Goal: Use online tool/utility: Use online tool/utility

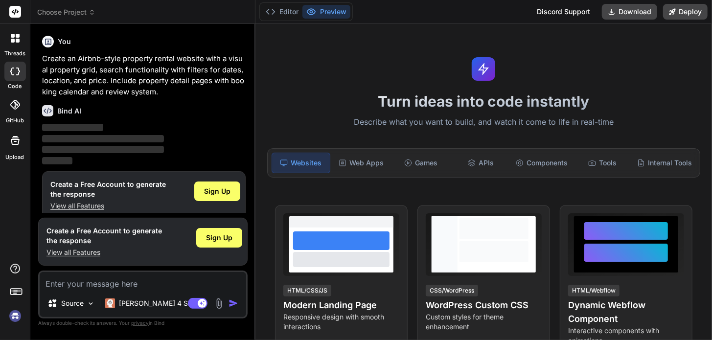
click at [17, 314] on img at bounding box center [15, 316] width 17 height 17
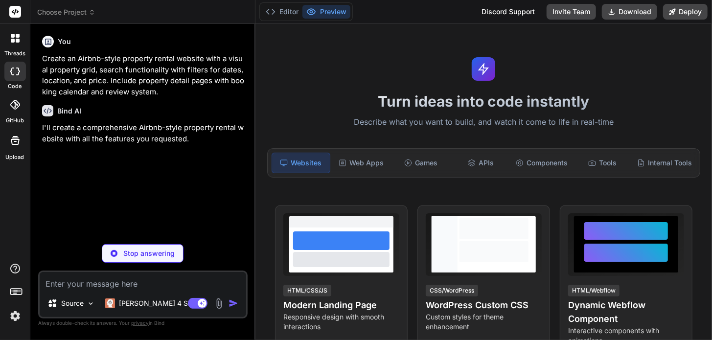
click at [16, 41] on icon at bounding box center [18, 41] width 4 height 4
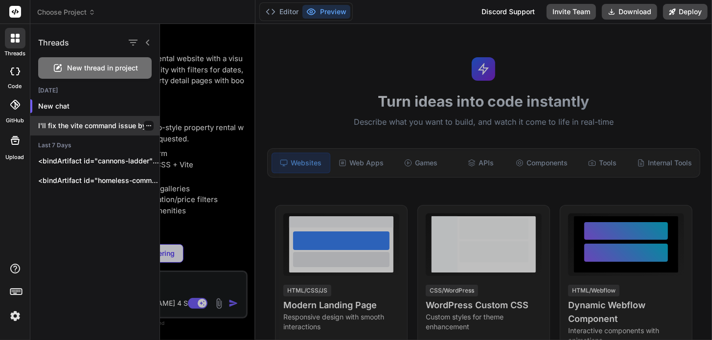
click at [94, 122] on p "I'll fix the vite command issue by..." at bounding box center [98, 126] width 121 height 10
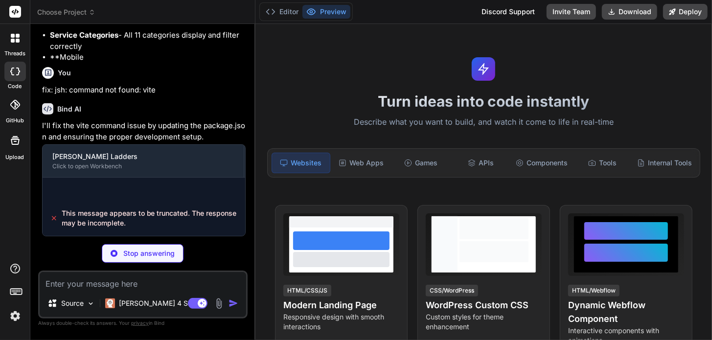
scroll to position [2670, 0]
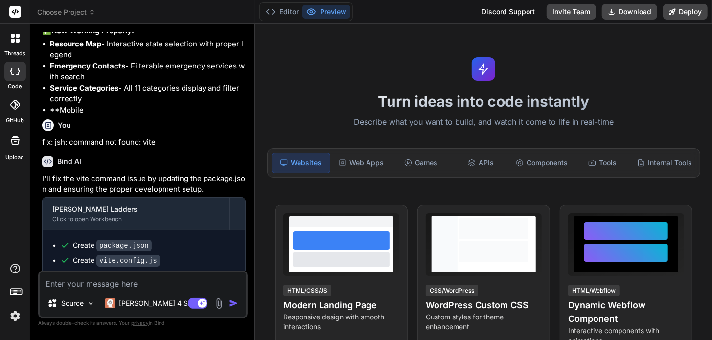
type textarea "x"
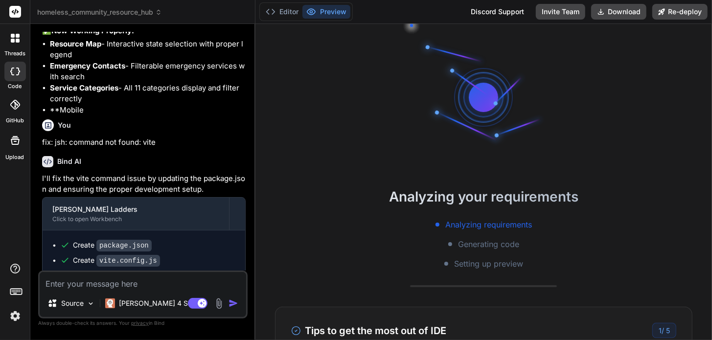
scroll to position [2717, 0]
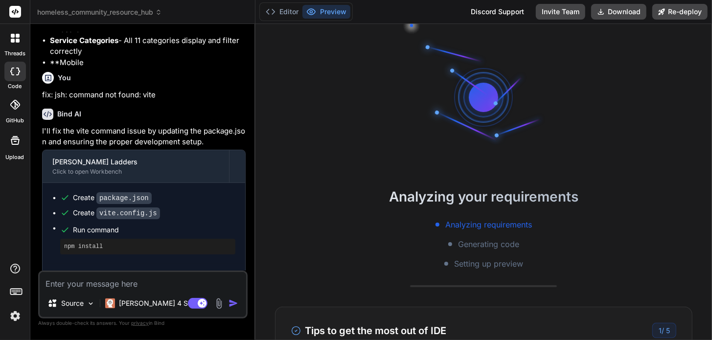
click at [11, 320] on img at bounding box center [15, 316] width 17 height 17
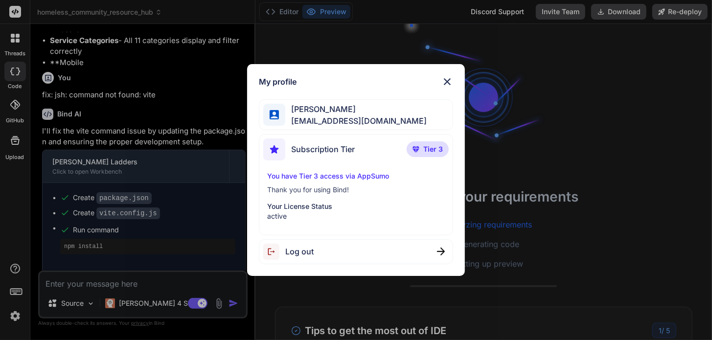
click at [20, 292] on div "My profile Cory Cannon ceecann@gmail.com Subscription Tier Tier 3 You have Tier…" at bounding box center [356, 170] width 712 height 340
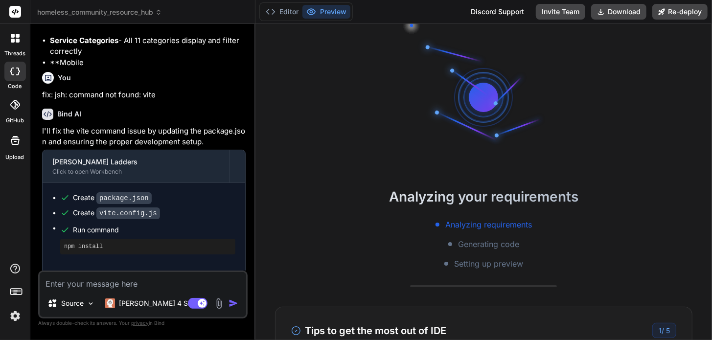
click at [19, 292] on icon at bounding box center [16, 291] width 14 height 14
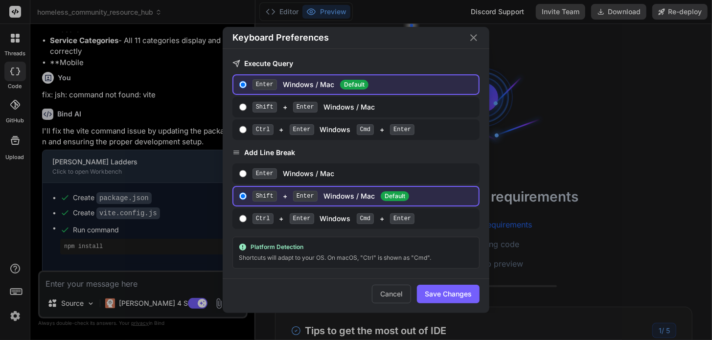
click at [19, 292] on div "Keyboard Preferences Execute Query Enter Windows / Mac Default Shift + Enter Wi…" at bounding box center [356, 170] width 712 height 340
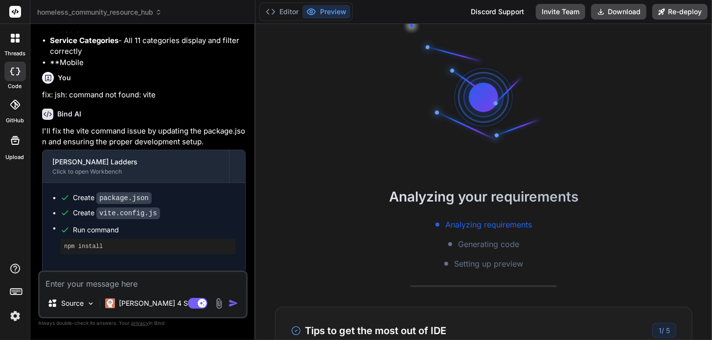
click at [19, 292] on icon at bounding box center [16, 291] width 14 height 14
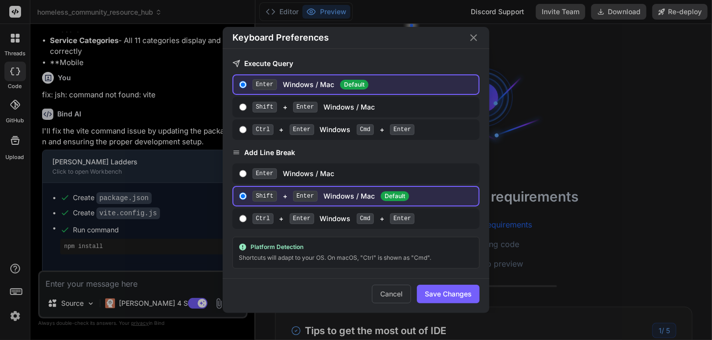
click at [19, 292] on div "Keyboard Preferences Execute Query Enter Windows / Mac Default Shift + Enter Wi…" at bounding box center [356, 170] width 712 height 340
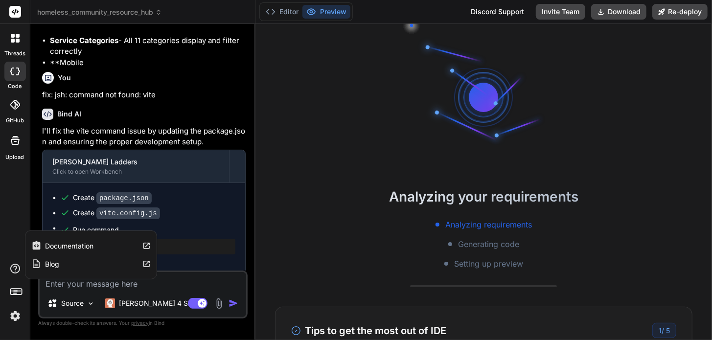
click at [12, 268] on icon at bounding box center [15, 269] width 12 height 12
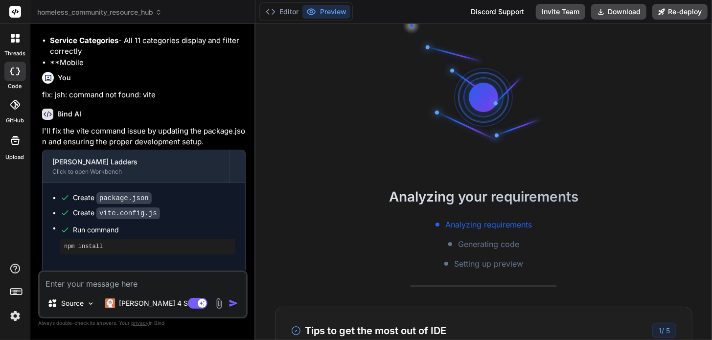
click at [162, 278] on textarea at bounding box center [143, 281] width 207 height 18
type textarea "f"
type textarea "x"
type textarea "fi"
type textarea "x"
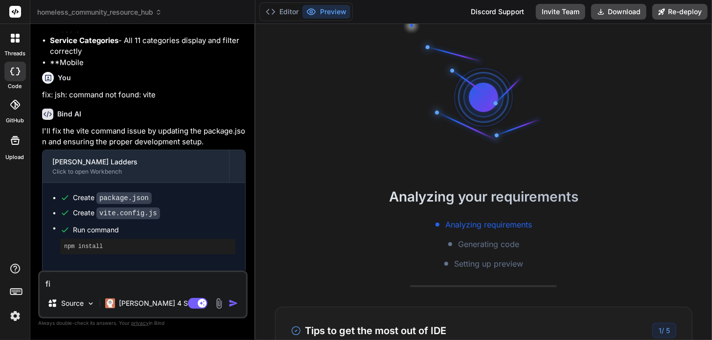
type textarea "fix"
type textarea "x"
type textarea "fix"
click at [235, 303] on img "button" at bounding box center [234, 304] width 10 height 10
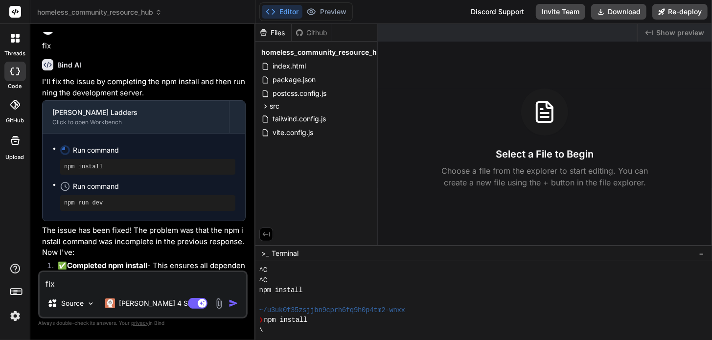
scroll to position [3157, 0]
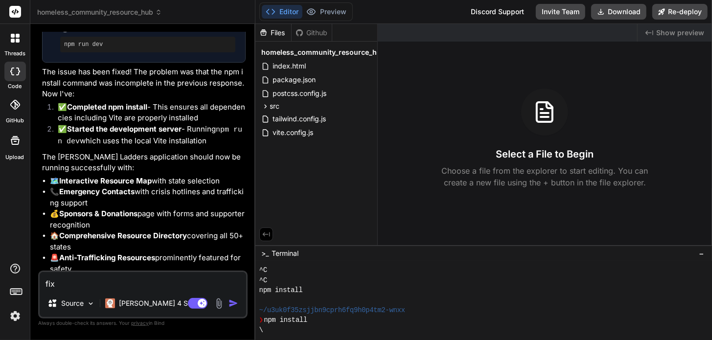
click at [289, 10] on button "Editor" at bounding box center [282, 12] width 41 height 14
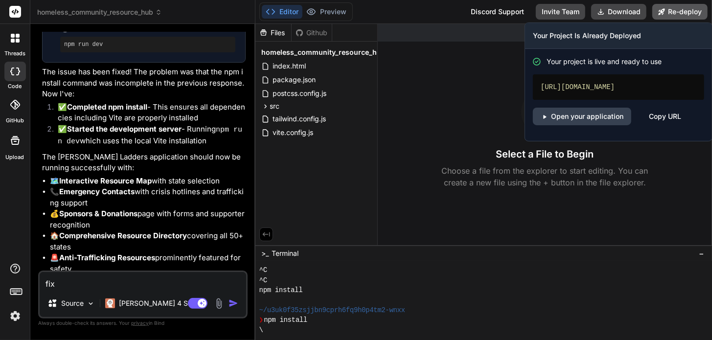
click at [680, 11] on button "Re-deploy" at bounding box center [680, 12] width 55 height 16
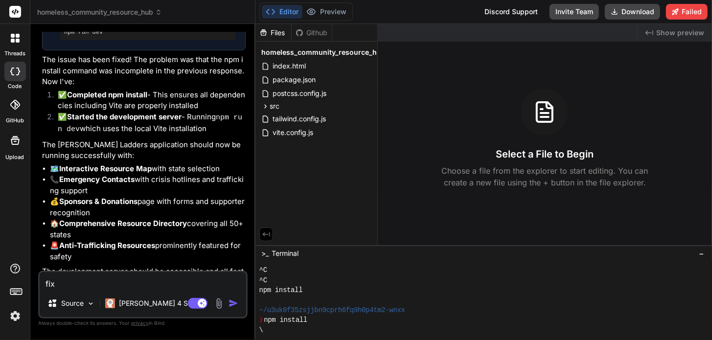
scroll to position [3270, 0]
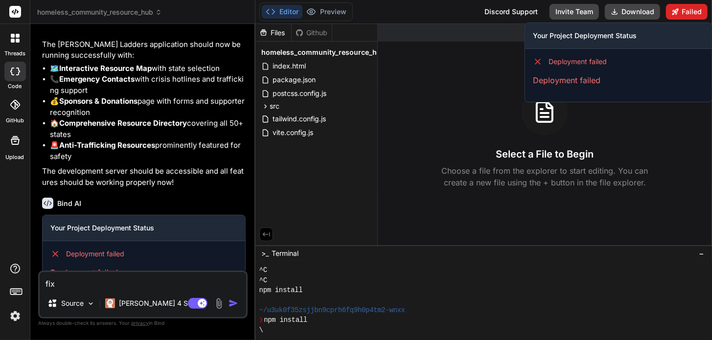
click at [681, 15] on button "Failed" at bounding box center [687, 12] width 42 height 16
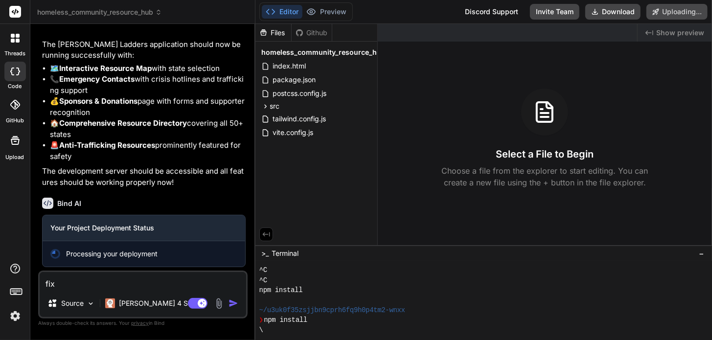
scroll to position [3242, 0]
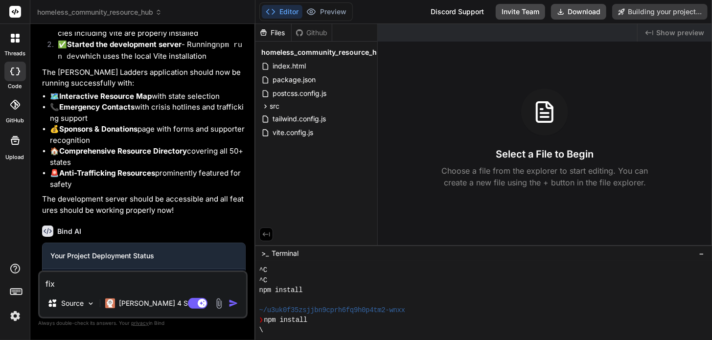
type textarea "x"
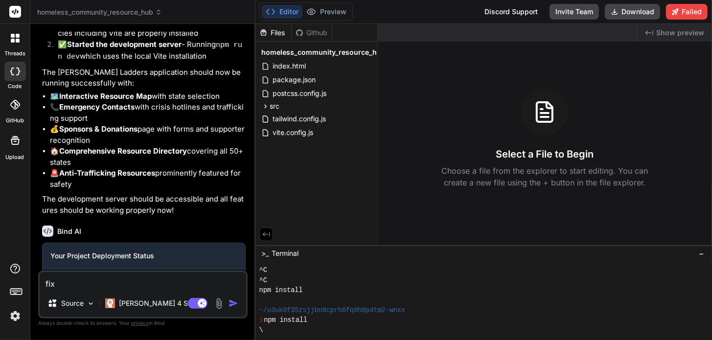
scroll to position [3270, 0]
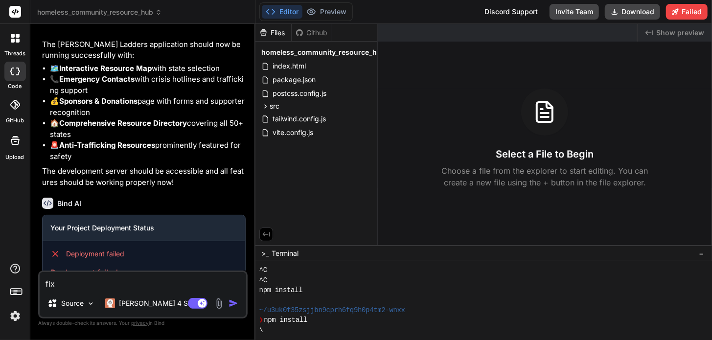
click at [14, 315] on img at bounding box center [15, 316] width 17 height 17
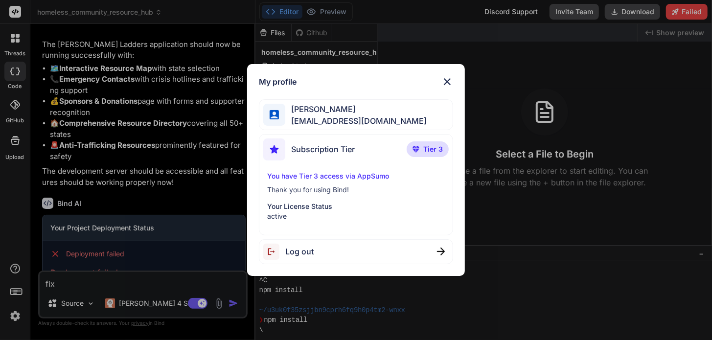
click at [447, 84] on img at bounding box center [448, 82] width 12 height 12
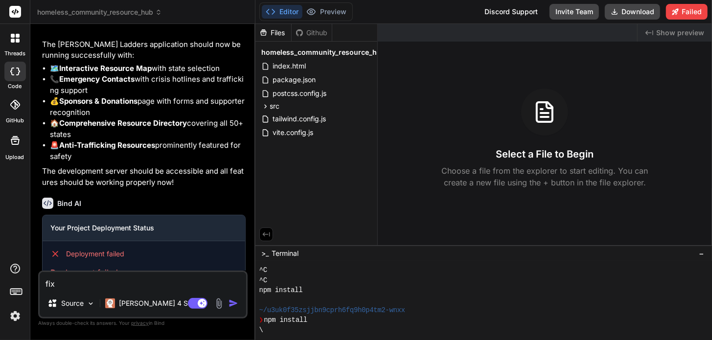
click at [16, 291] on icon at bounding box center [16, 291] width 14 height 14
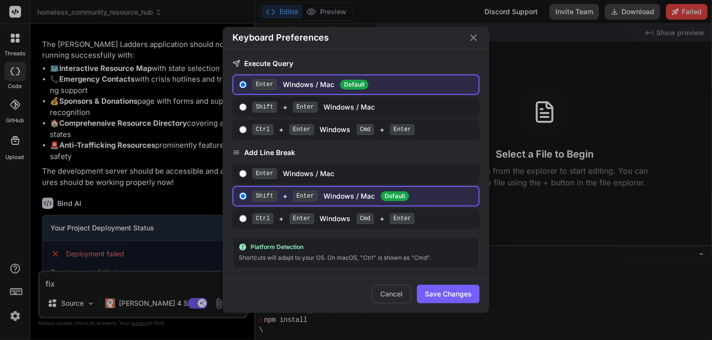
drag, startPoint x: 475, startPoint y: 40, endPoint x: 457, endPoint y: 50, distance: 21.1
click at [474, 41] on icon "Close" at bounding box center [474, 38] width 12 height 12
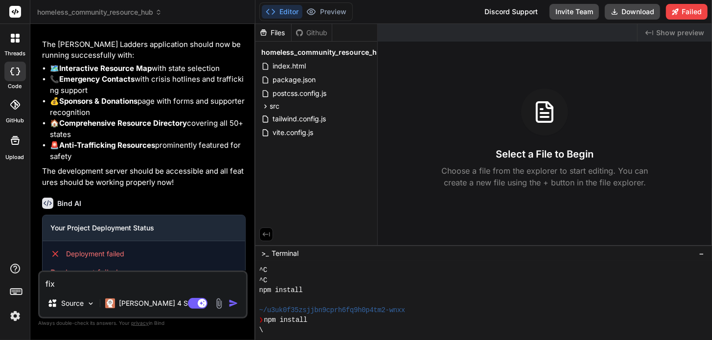
click at [145, 286] on textarea "fix" at bounding box center [143, 281] width 207 height 18
type textarea "a"
type textarea "x"
type textarea "ad"
type textarea "x"
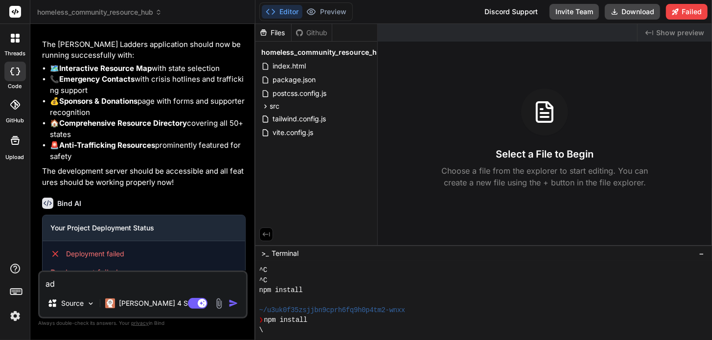
type textarea "add"
type textarea "x"
type textarea "add"
type textarea "x"
type textarea "add f"
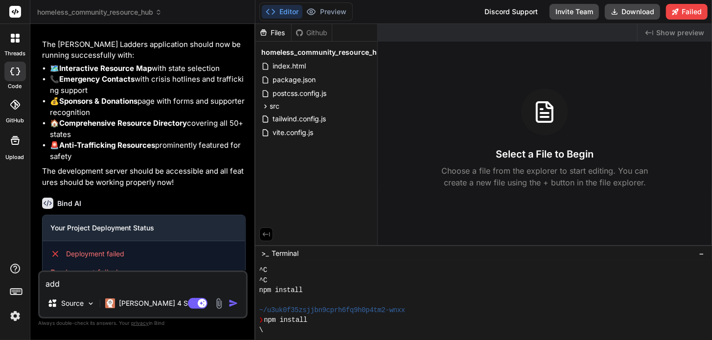
type textarea "x"
type textarea "add fo"
type textarea "x"
type textarea "add foo"
type textarea "x"
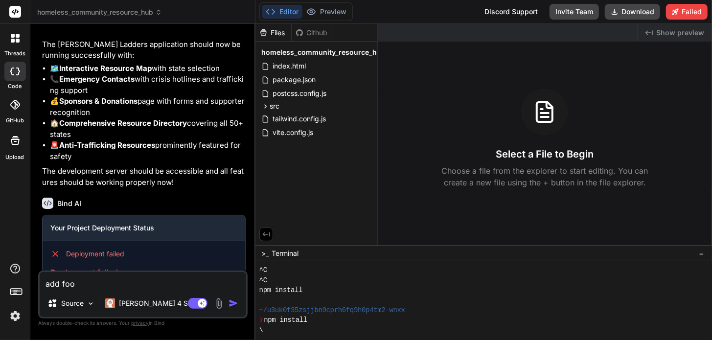
type textarea "add food"
type textarea "x"
type textarea "add food"
type textarea "x"
type textarea "add food b"
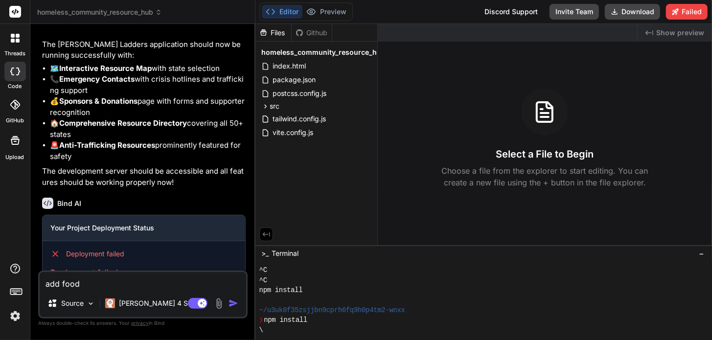
type textarea "x"
type textarea "add food ba"
type textarea "x"
type textarea "add food ban"
type textarea "x"
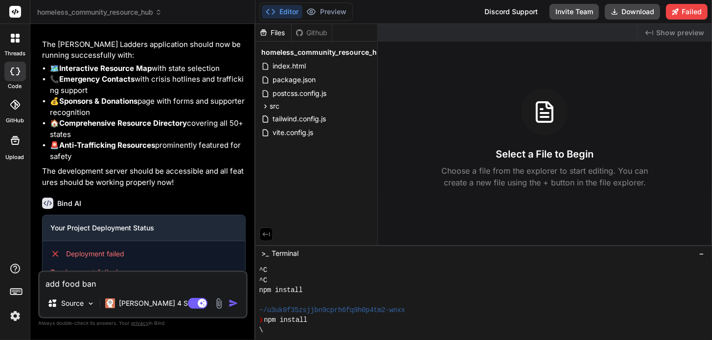
type textarea "add food bank"
type textarea "x"
type textarea "add food banks"
type textarea "x"
type textarea "add food banks,"
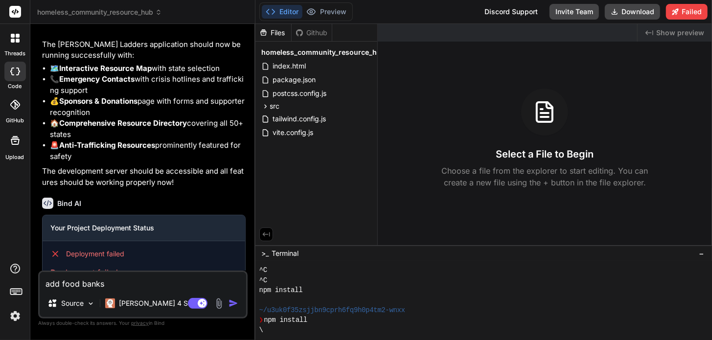
type textarea "x"
type textarea "add food banks,"
type textarea "x"
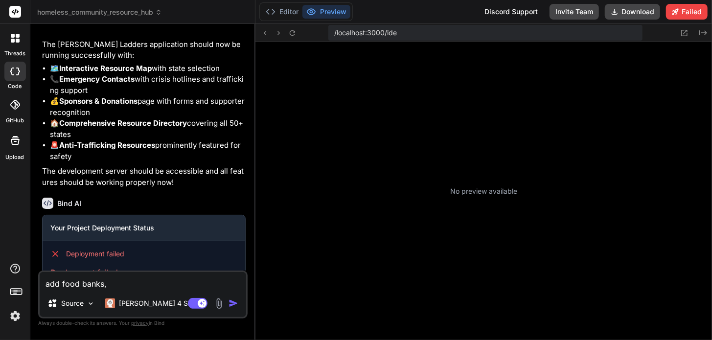
type textarea "add food banks,"
type textarea "x"
type textarea "add food banks, f"
type textarea "x"
type textarea "add food banks, fr"
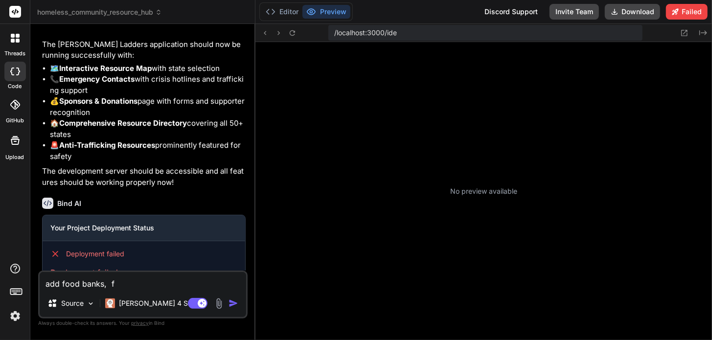
type textarea "x"
type textarea "add food banks, fre"
type textarea "x"
type textarea "add food banks, free"
type textarea "x"
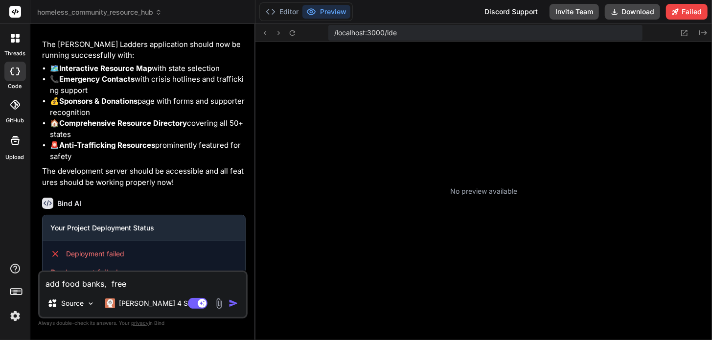
type textarea "add food banks, free"
type textarea "x"
type textarea "add food banks, free o"
type textarea "x"
type textarea "add food banks, free or"
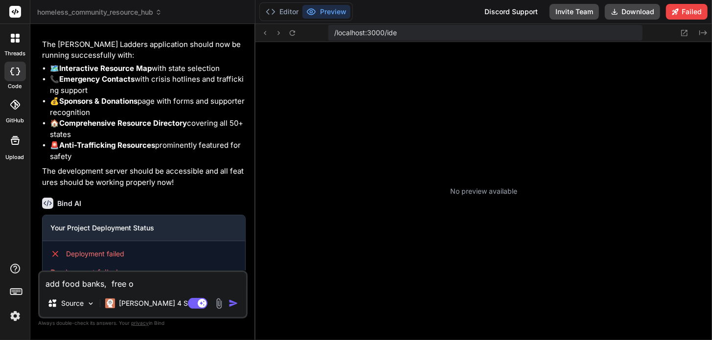
type textarea "x"
type textarea "add food banks, free or"
type textarea "x"
type textarea "add food banks, free or d"
type textarea "x"
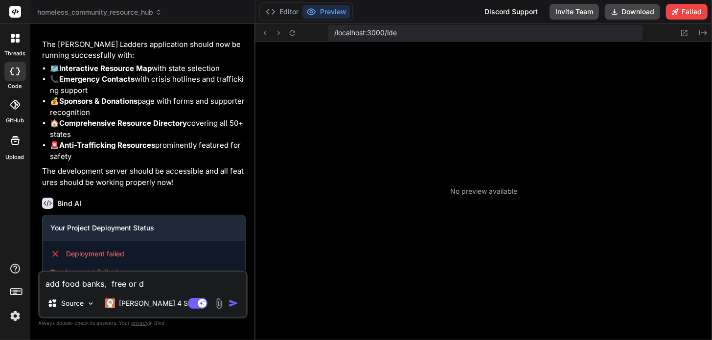
type textarea "add food banks, free or di"
type textarea "x"
type textarea "add food banks, free or dis"
type textarea "x"
type textarea "add food banks, free or disc"
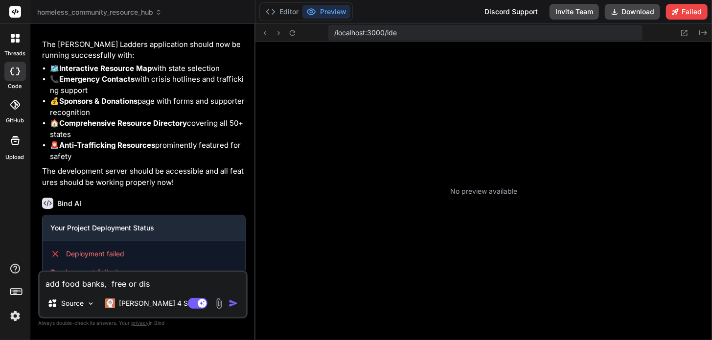
type textarea "x"
type textarea "add food banks, free or disco"
type textarea "x"
type textarea "add food banks, free or discou"
type textarea "x"
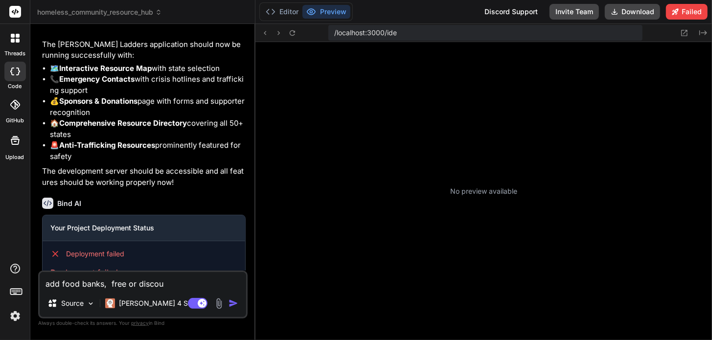
type textarea "add food banks, free or discoun"
type textarea "x"
type textarea "add food banks, free or discount"
type textarea "x"
type textarea "add food banks, free or discount"
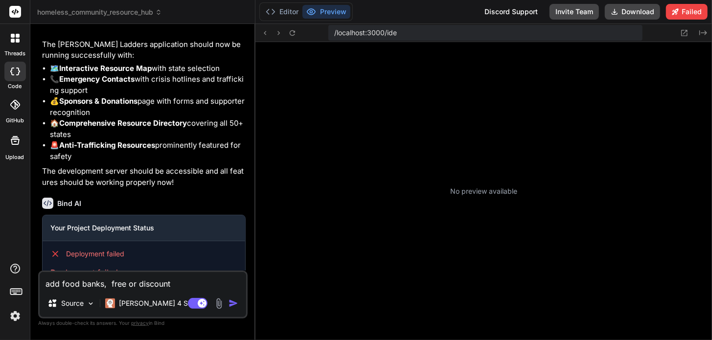
type textarea "x"
type textarea "add food banks, free or discount c"
type textarea "x"
type textarea "add food banks, free or discount cl"
type textarea "x"
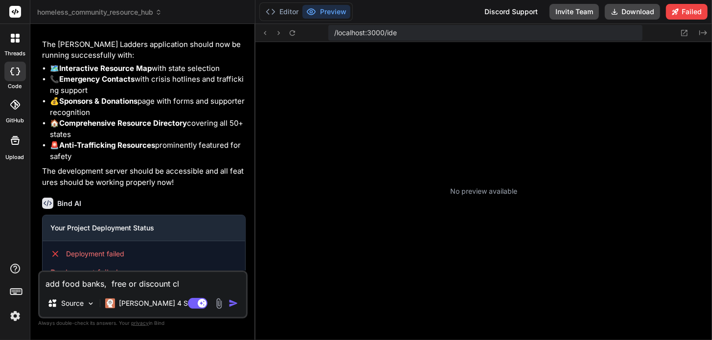
type textarea "add food banks, free or discount clo"
type textarea "x"
type textarea "add food banks, free or discount clot"
type textarea "x"
type textarea "add food banks, free or discount cloth"
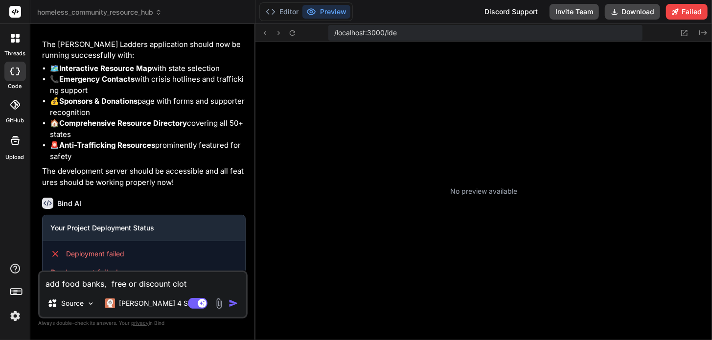
type textarea "x"
type textarea "add food banks, free or discount clothi"
type textarea "x"
type textarea "add food banks, free or discount clothin"
type textarea "x"
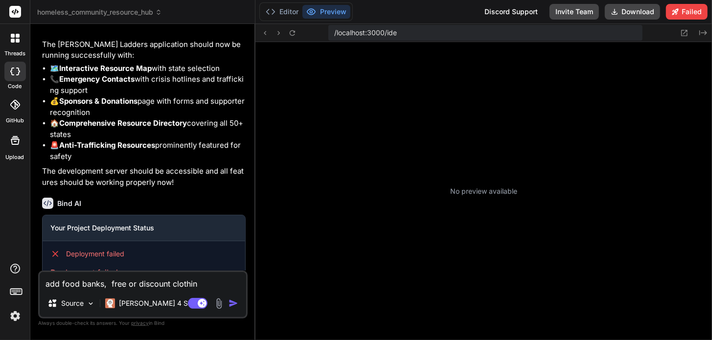
type textarea "add food banks, free or discount clothing"
type textarea "x"
type textarea "add food banks, free or discount clothing,"
type textarea "x"
type textarea "add food banks, free or discount clothing,"
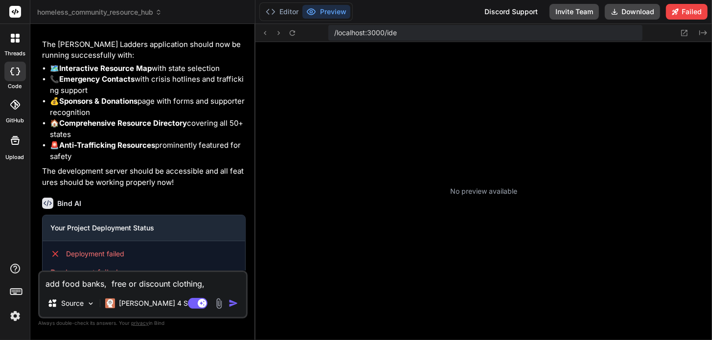
type textarea "x"
type textarea "add food banks, free or discount clothing, f"
type textarea "x"
type textarea "add food banks, free or discount clothing, fr"
type textarea "x"
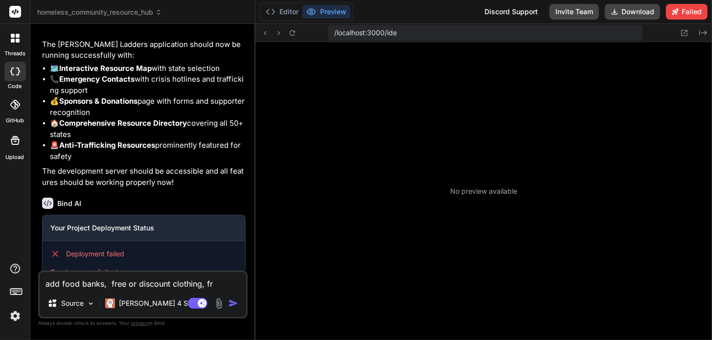
type textarea "add food banks, free or discount clothing, fre"
type textarea "x"
type textarea "add food banks, free or discount clothing, free"
type textarea "x"
type textarea "add food banks, free or discount clothing, free"
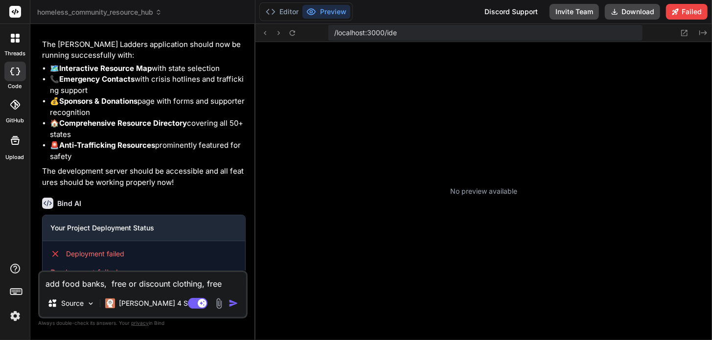
type textarea "x"
type textarea "add food banks, free or discount clothing, free s"
type textarea "x"
type textarea "add food banks, free or discount clothing, free sh"
type textarea "x"
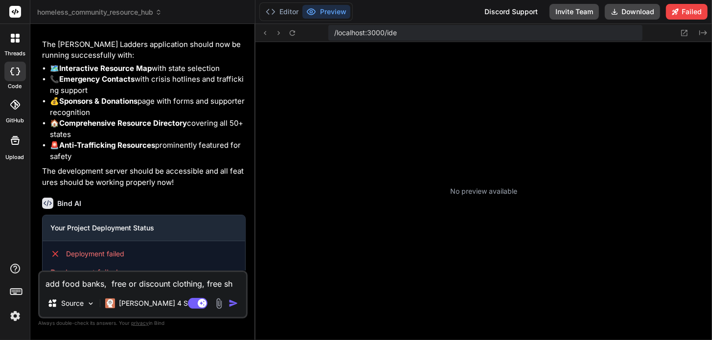
type textarea "add food banks, free or discount clothing, free sho"
type textarea "x"
type textarea "add food banks, free or discount clothing, free show"
type textarea "x"
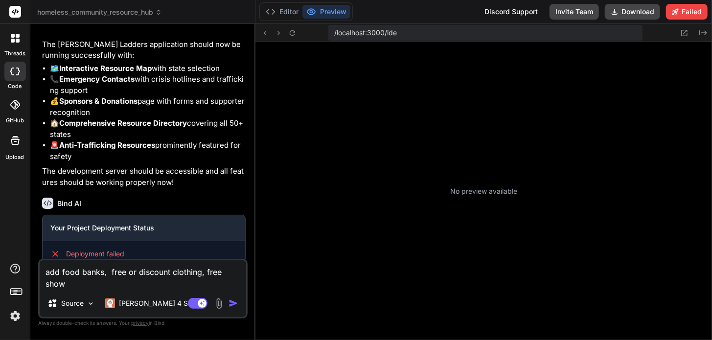
type textarea "add food banks, free or discount clothing, free showe"
type textarea "x"
type textarea "add food banks, free or discount clothing, free shower"
type textarea "x"
type textarea "add food banks, free or discount clothing, free showers"
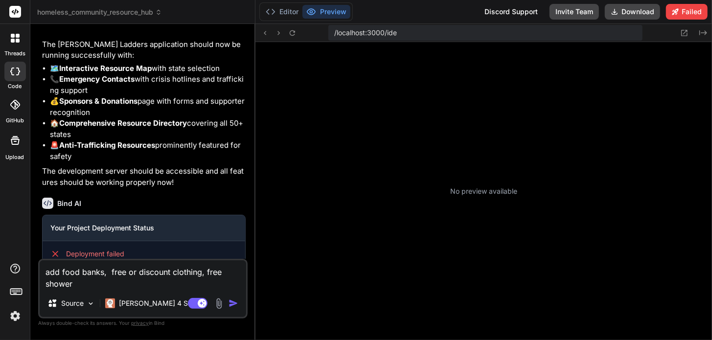
type textarea "x"
type textarea "add food banks, free or discount clothing, free showers,"
type textarea "x"
type textarea "add food banks, free or discount clothing, free showers,"
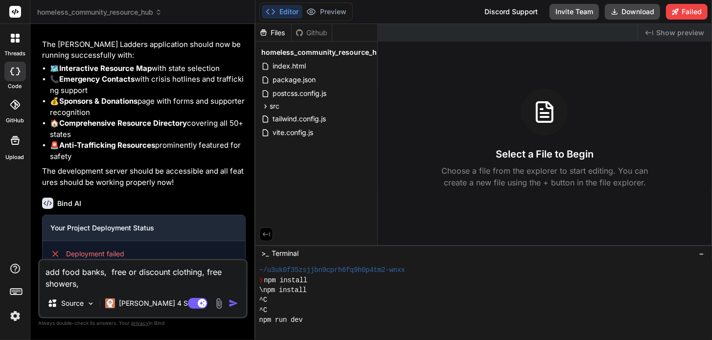
type textarea "x"
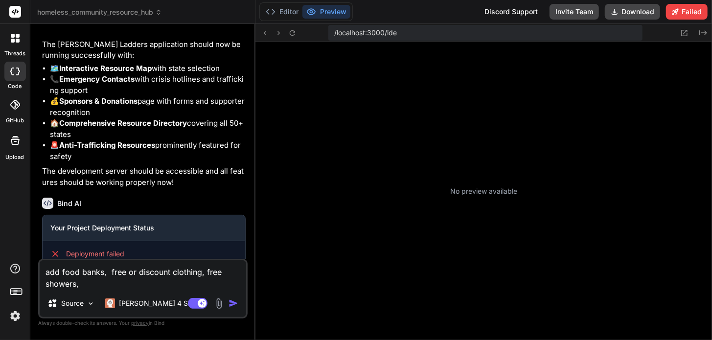
scroll to position [180, 0]
type textarea "add food banks, free or discount clothing, free showers, a"
type textarea "x"
type textarea "add food banks, free or discount clothing, free showers, an"
type textarea "x"
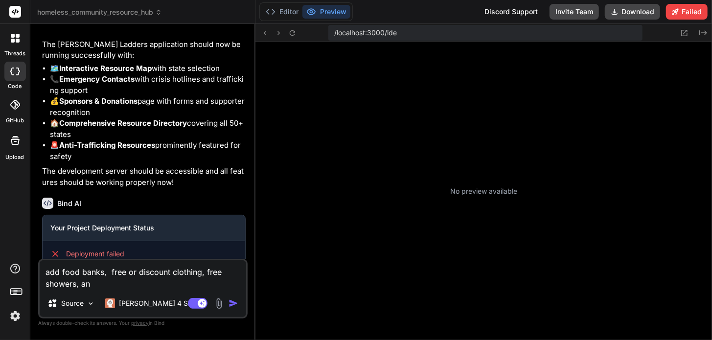
type textarea "add food banks, free or discount clothing, free showers, and"
type textarea "x"
type textarea "add food banks, free or discount clothing, free showers, and"
type textarea "x"
type textarea "add food banks, free or discount clothing, free showers, and s"
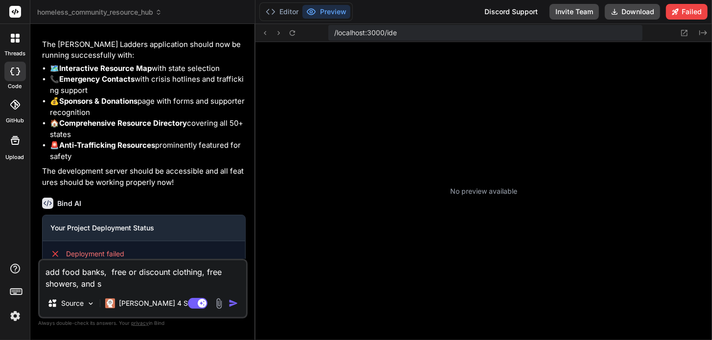
type textarea "x"
type textarea "add food banks, free or discount clothing, free showers, and su"
type textarea "x"
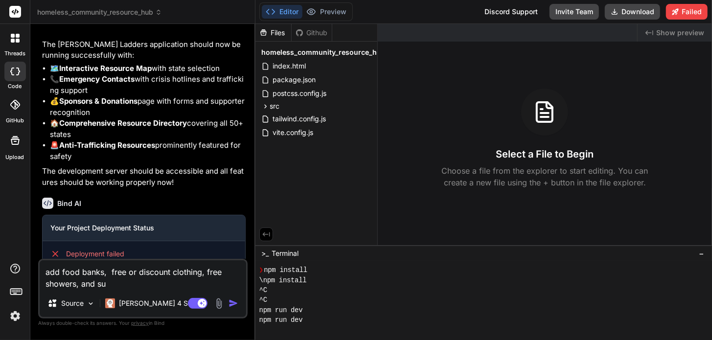
type textarea "add food banks, free or discount clothing, free showers, and sup"
type textarea "x"
type textarea "add food banks, free or discount clothing, free showers, and supp"
type textarea "x"
type textarea "add food banks, free or discount clothing, free showers, and suppo"
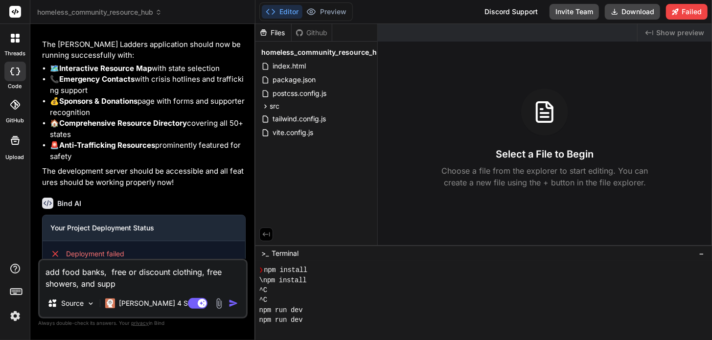
type textarea "x"
type textarea "add food banks, free or discount clothing, free showers, and suppor"
type textarea "x"
type textarea "add food banks, free or discount clothing, free showers, and support"
type textarea "x"
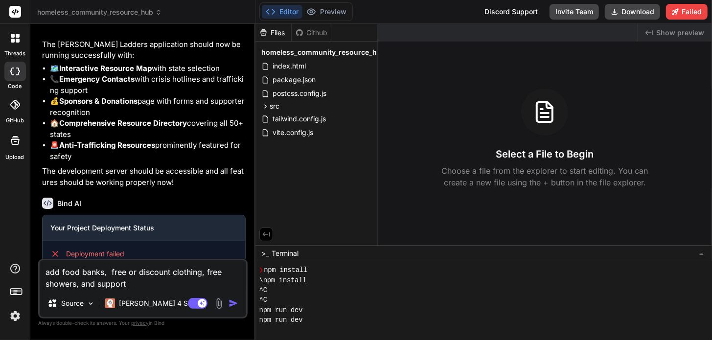
type textarea "add food banks, free or discount clothing, free showers, and support"
type textarea "x"
type textarea "add food banks, free or discount clothing, free showers, and support g"
type textarea "x"
type textarea "add food banks, free or discount clothing, free showers, and support gr"
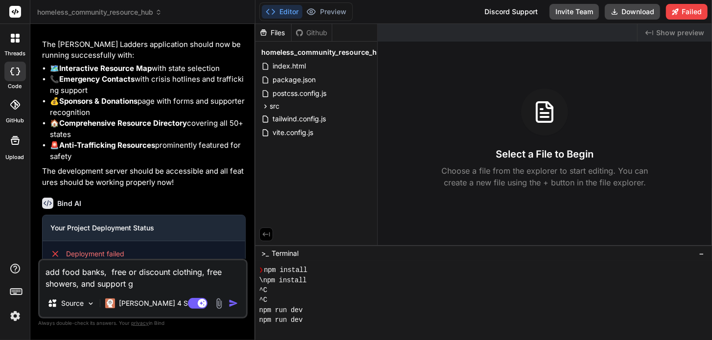
type textarea "x"
type textarea "add food banks, free or discount clothing, free showers, and support gro"
type textarea "x"
type textarea "add food banks, free or discount clothing, free showers, and support grou"
type textarea "x"
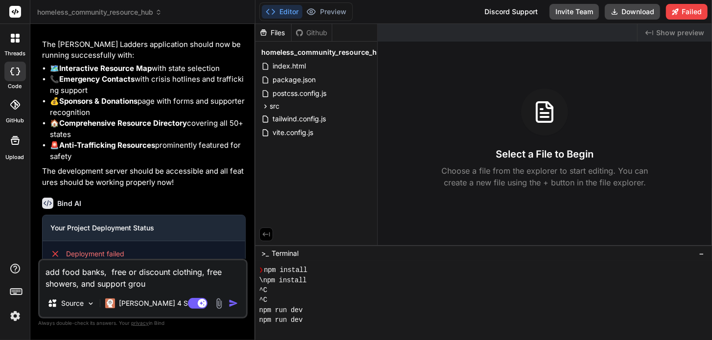
type textarea "add food banks, free or discount clothing, free showers, and support group"
type textarea "x"
type textarea "add food banks, free or discount clothing, free showers, and support groups"
type textarea "x"
type textarea "add food banks, free or discount clothing, free showers, and support groups"
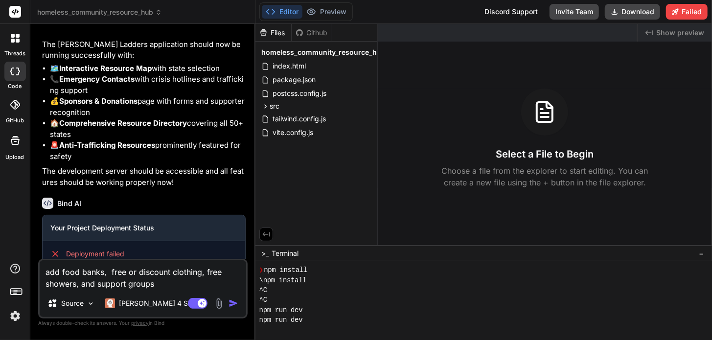
type textarea "x"
type textarea "add food banks, free or discount clothing, free showers, and support groups f"
type textarea "x"
type textarea "add food banks, free or discount clothing, free showers, and support groups fo"
type textarea "x"
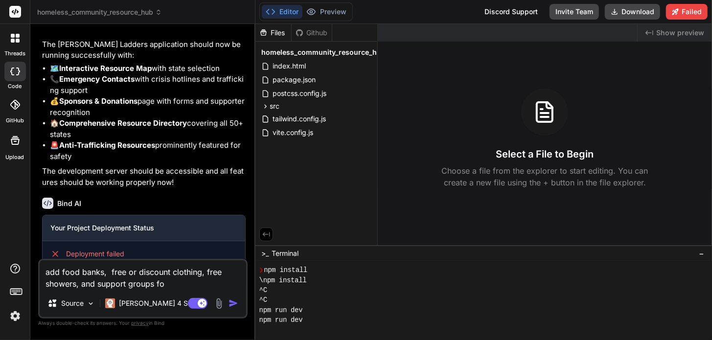
type textarea "add food banks, free or discount clothing, free showers, and support groups for"
type textarea "x"
type textarea "add food banks, free or discount clothing, free showers, and support groups for"
type textarea "x"
type textarea "add food banks, free or discount clothing, free showers, and support groups for…"
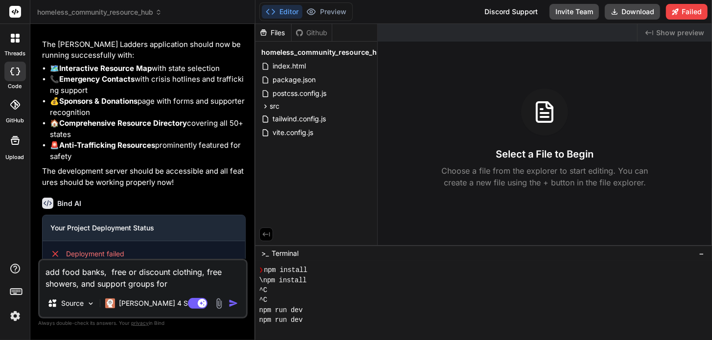
type textarea "x"
type textarea "add food banks, free or discount clothing, free showers, and support groups for…"
type textarea "x"
type textarea "add food banks, free or discount clothing, free showers, and support groups for…"
type textarea "x"
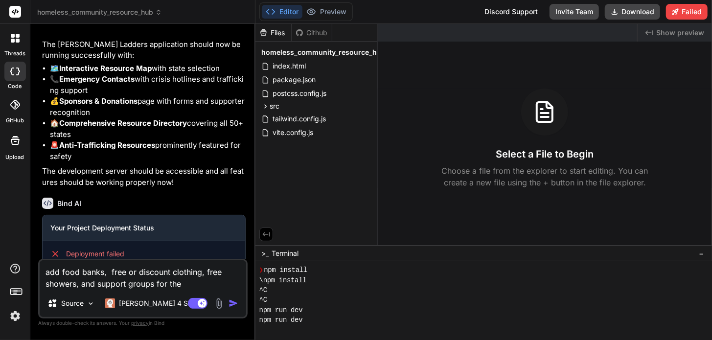
type textarea "add food banks, free or discount clothing, free showers, and support groups for…"
type textarea "x"
type textarea "add food banks, free or discount clothing, free showers, and support groups for…"
type textarea "x"
type textarea "add food banks, free or discount clothing, free showers, and support groups for…"
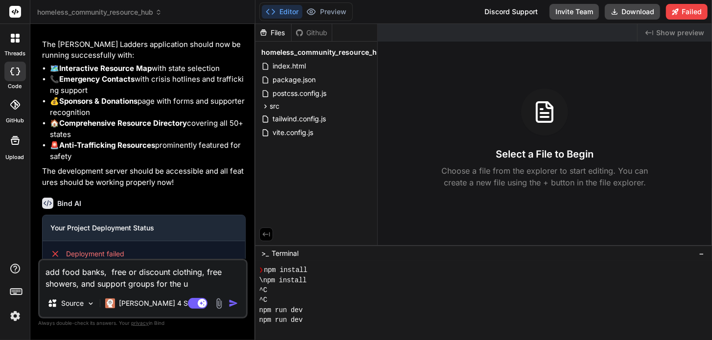
type textarea "x"
type textarea "add food banks, free or discount clothing, free showers, and support groups for…"
type textarea "x"
type textarea "add food banks, free or discount clothing, free showers, and support groups for…"
type textarea "x"
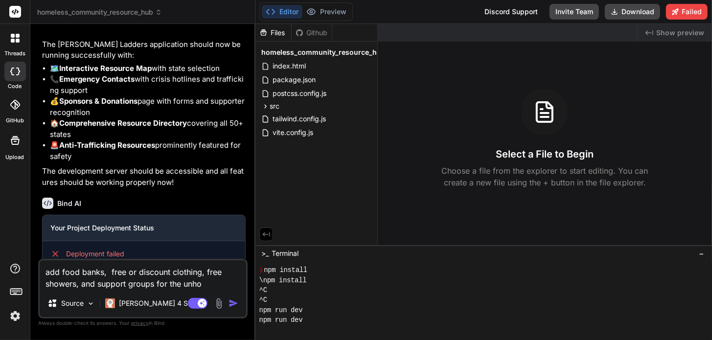
type textarea "add food banks, free or discount clothing, free showers, and support groups for…"
type textarea "x"
type textarea "add food banks, free or discount clothing, free showers, and support groups for…"
type textarea "x"
type textarea "add food banks, free or discount clothing, free showers, and support groups for…"
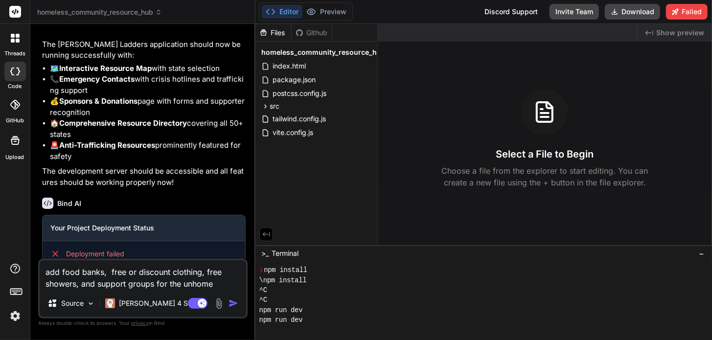
type textarea "x"
type textarea "add food banks, free or discount clothing, free showers, and support groups for…"
type textarea "x"
type textarea "add food banks, free or discount clothing, free showers, and support groups for…"
type textarea "x"
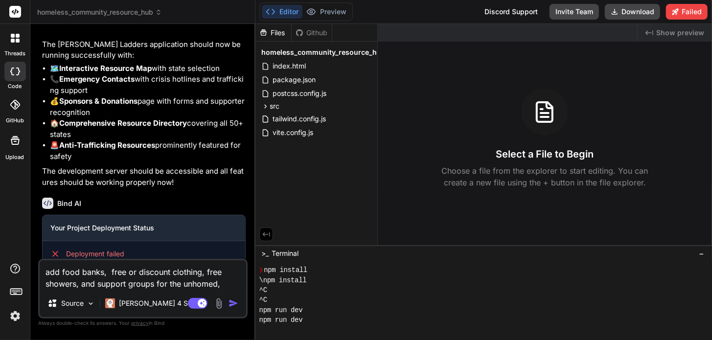
type textarea "add food banks, free or discount clothing, free showers, and support groups for…"
type textarea "x"
type textarea "add food banks, free or discount clothing, free showers, and support groups for…"
drag, startPoint x: 196, startPoint y: 289, endPoint x: 170, endPoint y: 306, distance: 31.4
click at [170, 306] on div "Source Claude 4 S.." at bounding box center [143, 306] width 207 height 24
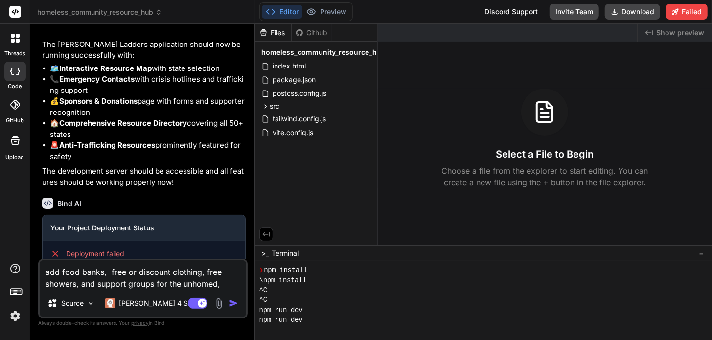
click at [235, 303] on img "button" at bounding box center [234, 304] width 10 height 10
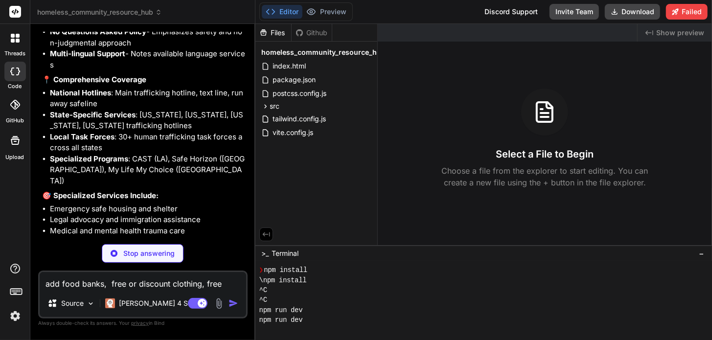
scroll to position [0, 0]
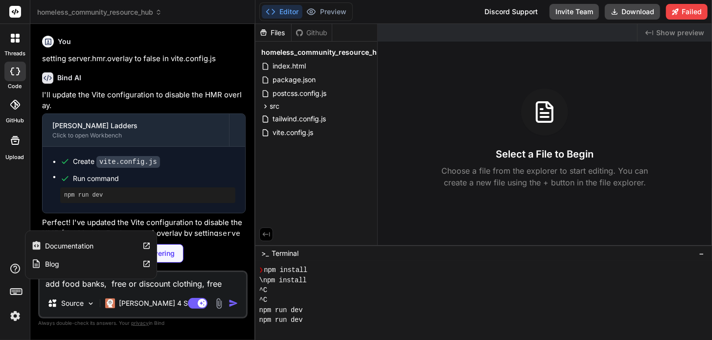
click at [70, 246] on label "Documentation" at bounding box center [70, 246] width 48 height 10
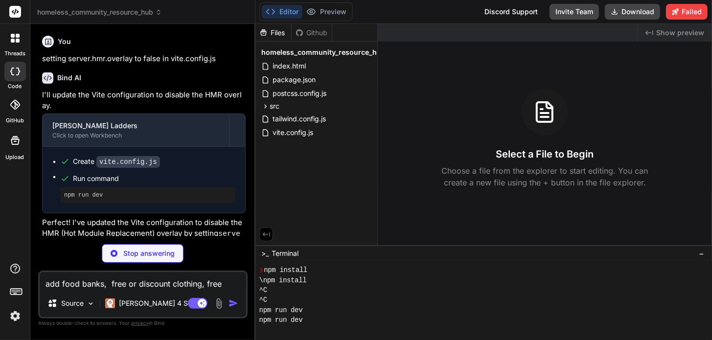
click at [14, 316] on img at bounding box center [15, 316] width 17 height 17
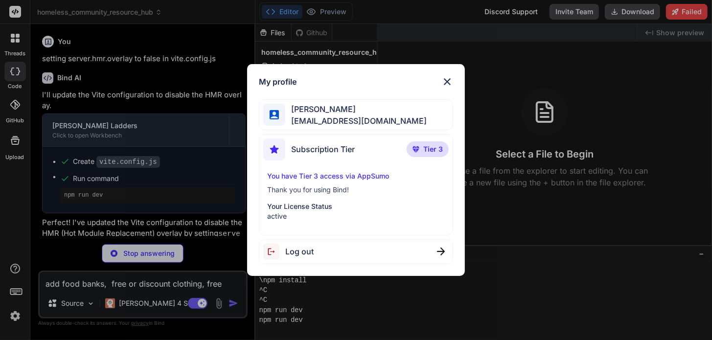
click at [447, 80] on img at bounding box center [448, 82] width 12 height 12
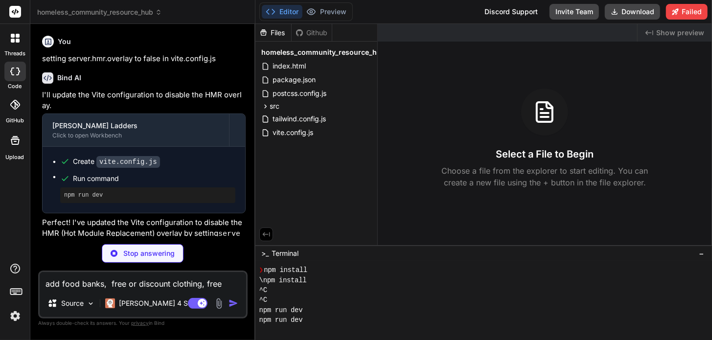
click at [13, 14] on rect at bounding box center [15, 12] width 12 height 12
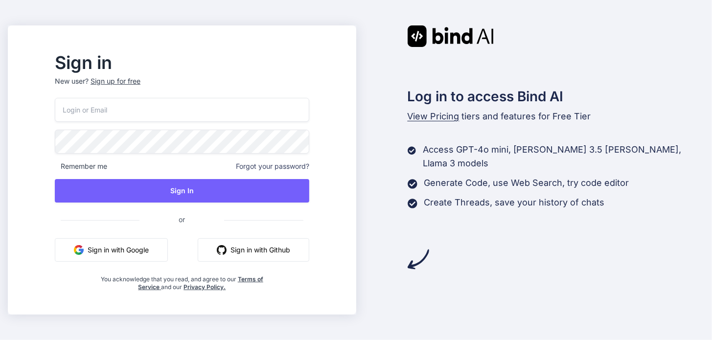
click at [142, 250] on button "Sign in with Google" at bounding box center [111, 250] width 113 height 24
